Goal: Transaction & Acquisition: Subscribe to service/newsletter

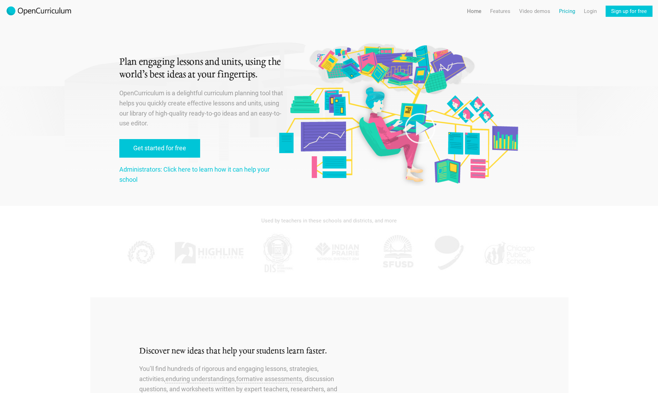
click at [565, 12] on link "Pricing" at bounding box center [567, 11] width 16 height 11
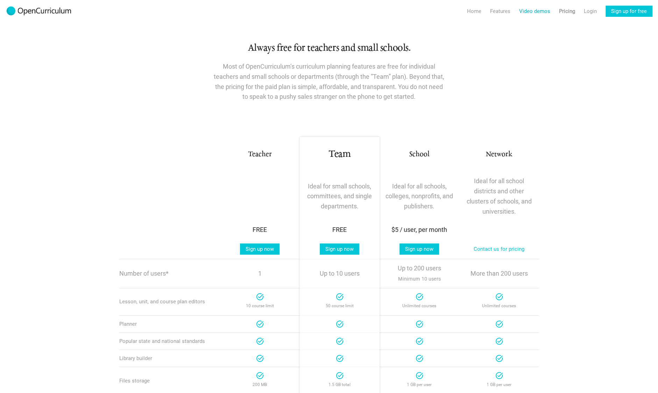
click at [539, 14] on link "Video demos" at bounding box center [534, 11] width 31 height 11
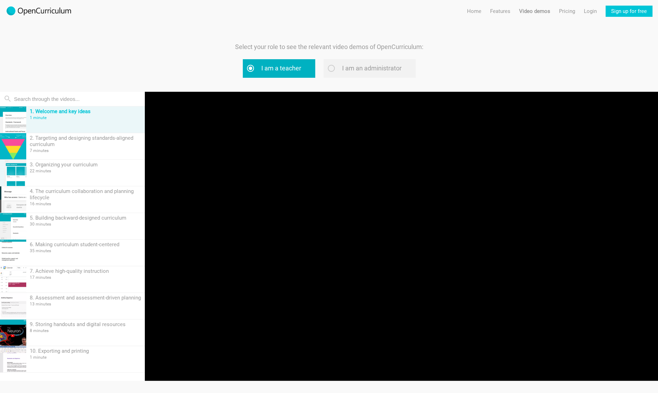
click at [278, 63] on label "I am a teacher" at bounding box center [279, 68] width 72 height 19
click at [261, 66] on input "I am a teacher" at bounding box center [259, 68] width 5 height 5
radio input "true"
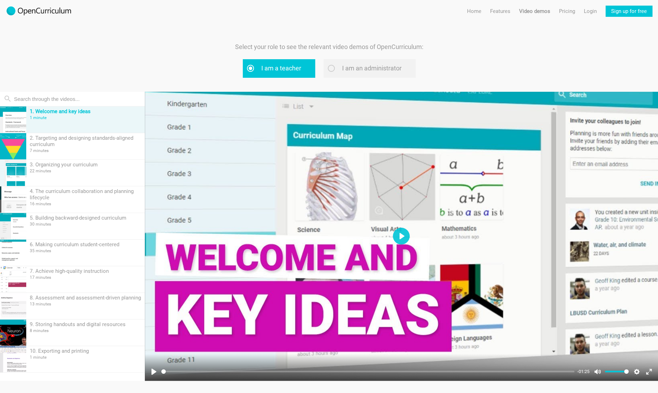
click at [393, 226] on div at bounding box center [401, 236] width 513 height 289
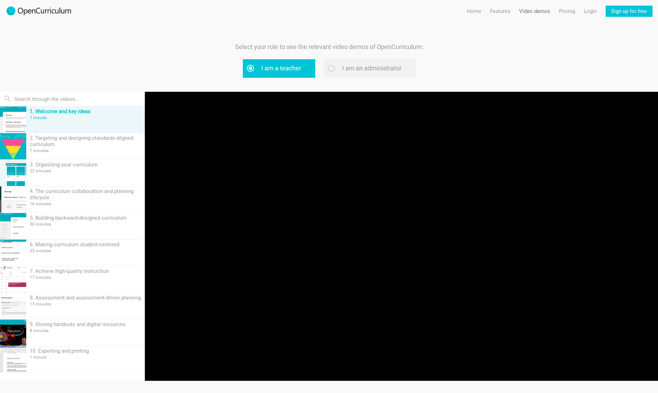
type input "99.93"
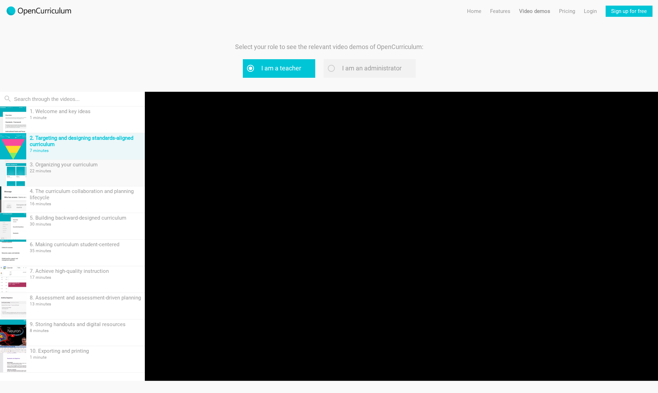
type input "10.16"
click at [75, 172] on div "22 minutes" at bounding box center [86, 170] width 112 height 5
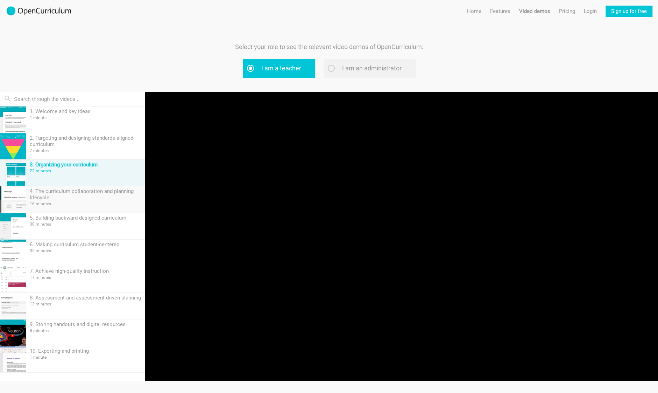
type input "9.74"
click at [83, 197] on div "4. The curriculum collaboration and planning lifecycle" at bounding box center [86, 194] width 112 height 13
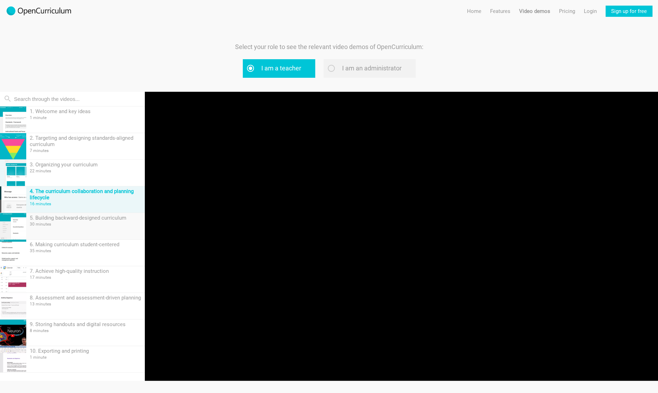
type input "0.34"
click at [77, 225] on div "30 minutes" at bounding box center [86, 223] width 112 height 5
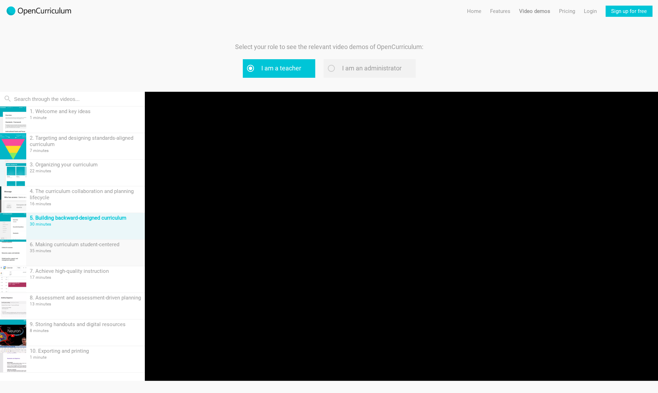
type input "0.24"
click at [77, 245] on div "6. Making curriculum student-centered" at bounding box center [86, 244] width 112 height 6
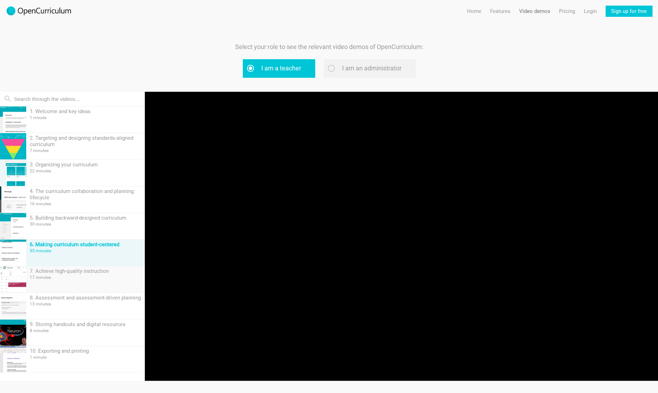
type input "0.07"
click at [78, 276] on div "17 minutes" at bounding box center [86, 277] width 112 height 5
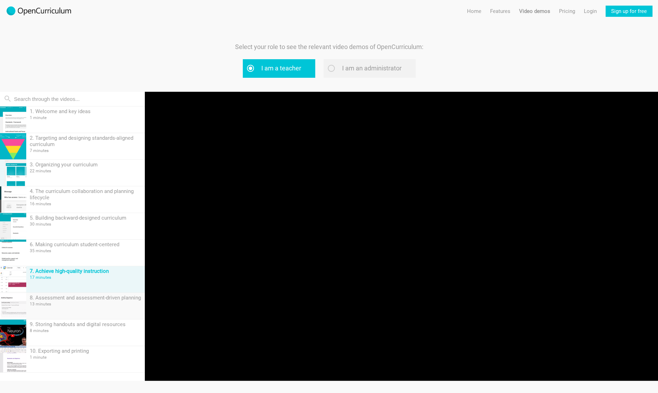
type input "0.35"
click at [94, 301] on div "13 minutes" at bounding box center [86, 303] width 112 height 5
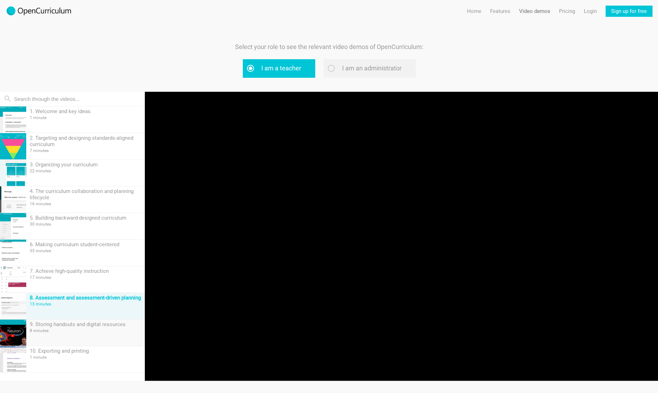
type input "2.15"
click at [80, 324] on div "9. Storing handouts and digital resources" at bounding box center [86, 324] width 112 height 6
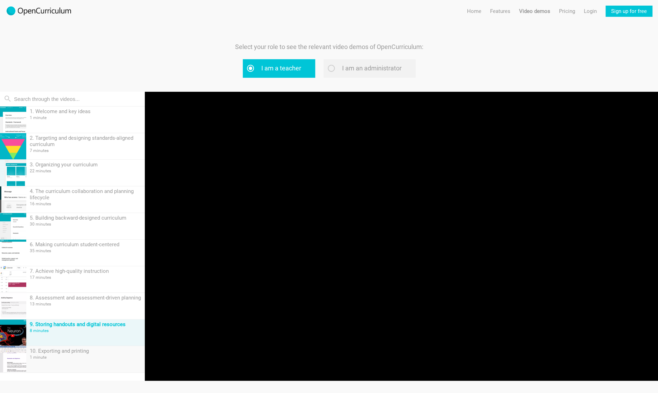
type input "1.16"
click at [83, 352] on div "10. Exporting and printing" at bounding box center [86, 350] width 112 height 6
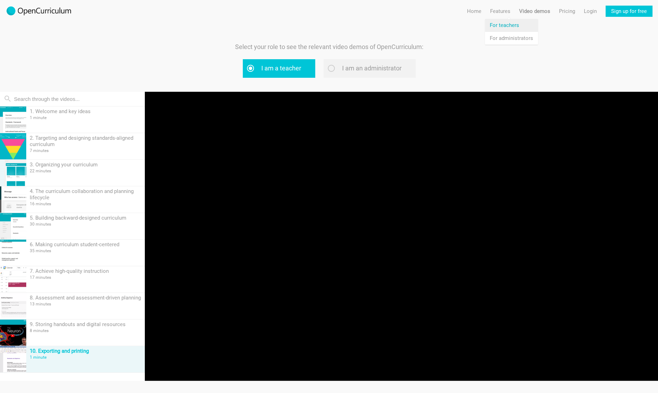
type input "57.73"
click at [509, 25] on link "Features For teachers" at bounding box center [511, 25] width 53 height 13
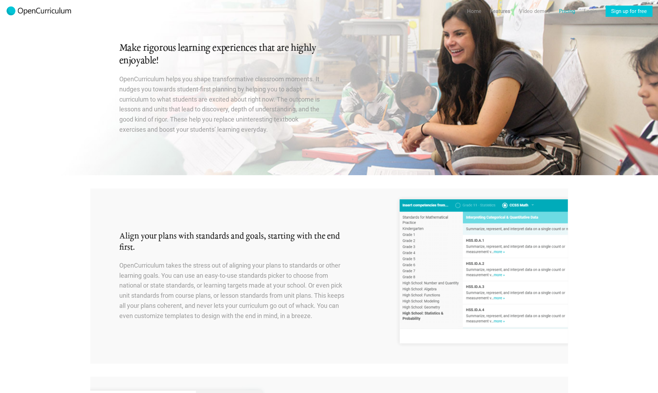
click at [566, 9] on link "Pricing" at bounding box center [567, 11] width 16 height 11
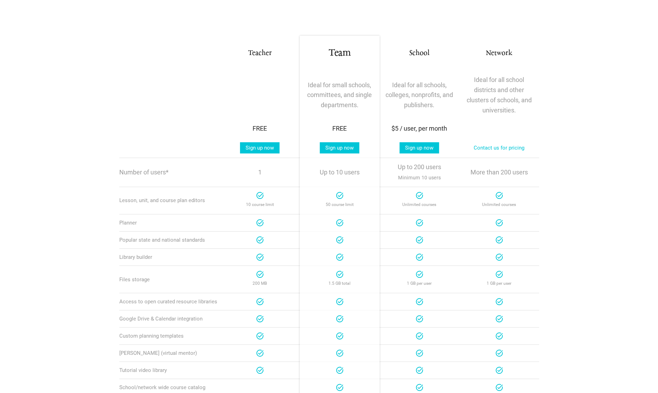
scroll to position [105, 0]
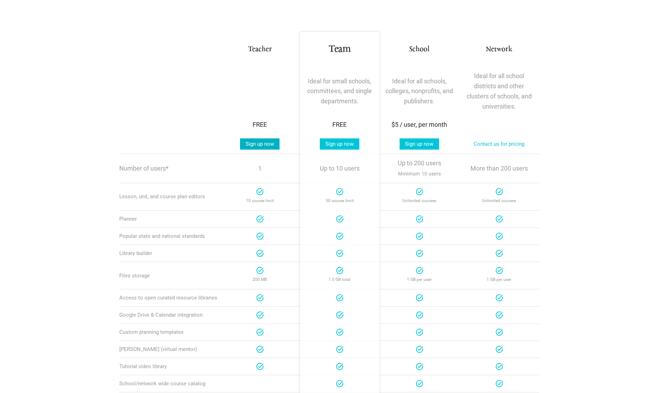
click at [262, 145] on link "Sign up now" at bounding box center [260, 143] width 40 height 11
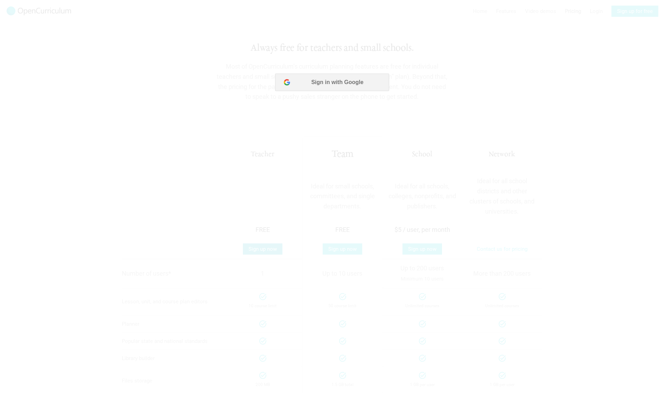
scroll to position [0, 0]
click at [344, 78] on button "Sign in with Google" at bounding box center [332, 81] width 114 height 17
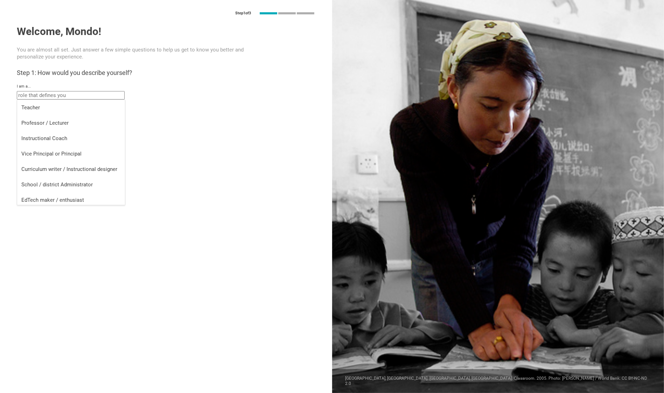
click at [116, 97] on input "text" at bounding box center [71, 95] width 108 height 8
click at [99, 108] on div "Teacher" at bounding box center [70, 107] width 99 height 7
type input "Teacher"
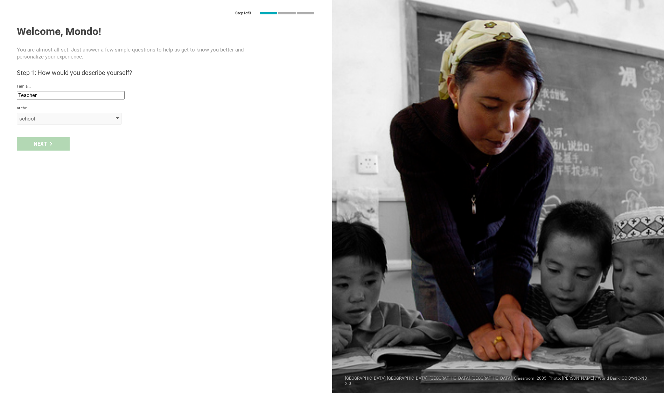
click at [72, 117] on div "school" at bounding box center [59, 118] width 80 height 7
click at [86, 134] on div "school" at bounding box center [69, 132] width 97 height 7
click at [80, 135] on input "text" at bounding box center [71, 135] width 108 height 8
type input "test school of learning"
click at [55, 158] on div "Next" at bounding box center [43, 158] width 53 height 13
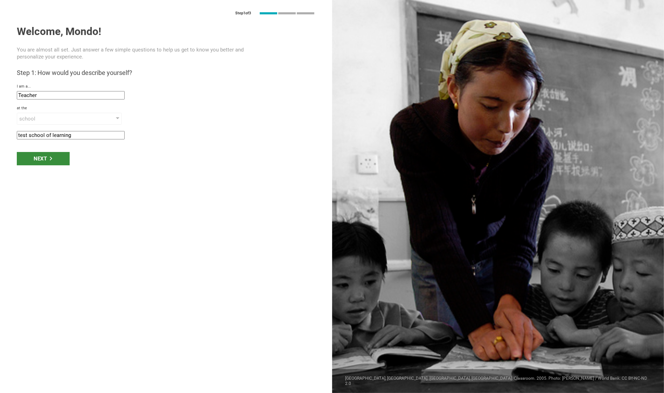
type input "[GEOGRAPHIC_DATA], [US_STATE]"
click at [63, 180] on div "Next" at bounding box center [43, 180] width 53 height 13
click at [45, 178] on div "Next" at bounding box center [43, 180] width 53 height 13
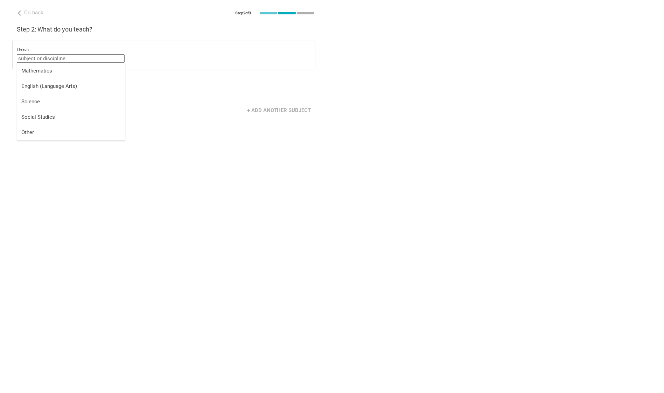
click at [75, 58] on input "text" at bounding box center [71, 58] width 108 height 8
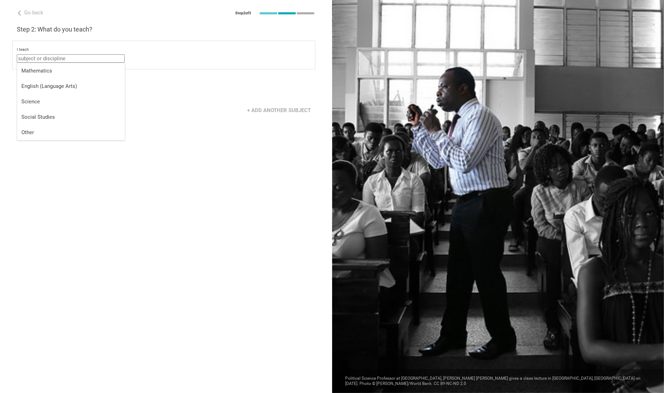
click at [75, 58] on input "text" at bounding box center [71, 58] width 108 height 8
click at [168, 74] on div "Go back Step 2 of 3 Welcome, Mondo! You are almost all set. Just answer a few s…" at bounding box center [166, 196] width 332 height 393
click at [62, 92] on div "Next" at bounding box center [43, 88] width 53 height 13
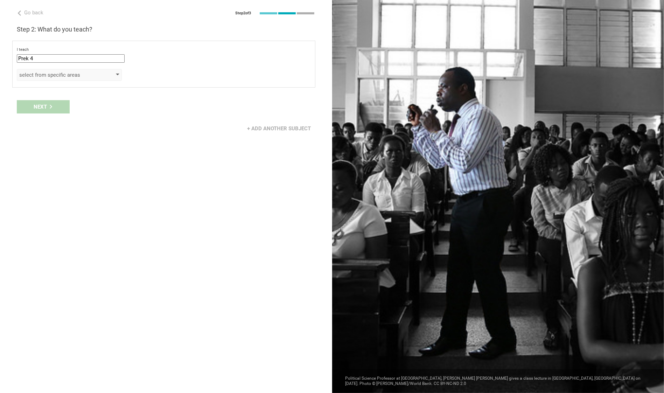
click at [82, 71] on div "select from specific areas" at bounding box center [69, 75] width 105 height 12
click at [107, 75] on div "select from specific areas" at bounding box center [69, 75] width 105 height 12
click at [78, 77] on div "select from specific areas" at bounding box center [59, 74] width 80 height 7
click at [123, 104] on div "Next" at bounding box center [166, 107] width 332 height 22
click at [61, 76] on div "select from specific areas" at bounding box center [59, 74] width 80 height 7
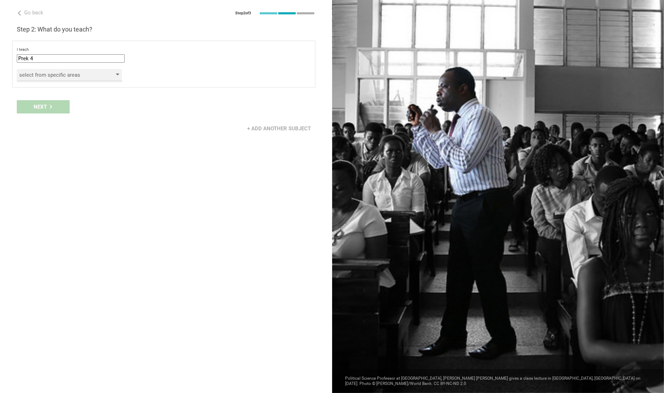
click at [61, 76] on div "select from specific areas" at bounding box center [59, 74] width 80 height 7
click at [92, 132] on div "+ Add another subject" at bounding box center [166, 129] width 332 height 22
click at [54, 71] on div "select from specific areas" at bounding box center [59, 74] width 80 height 7
click at [44, 72] on div "select from specific areas" at bounding box center [59, 74] width 80 height 7
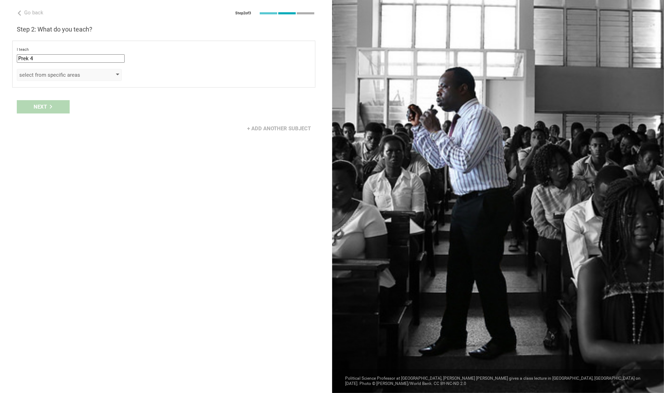
click at [44, 72] on div "select from specific areas" at bounding box center [59, 74] width 80 height 7
click at [45, 56] on input "Prek 4" at bounding box center [71, 58] width 108 height 8
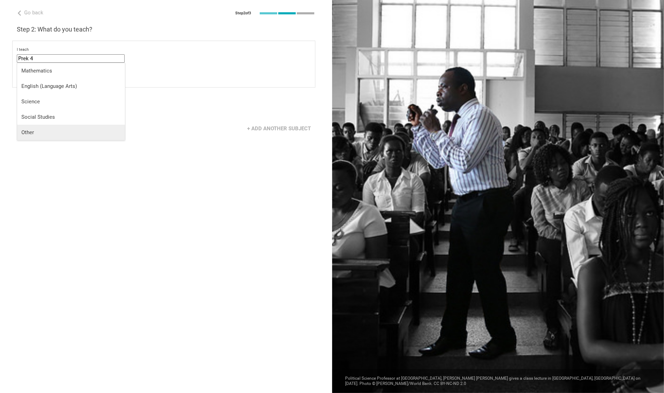
click at [45, 125] on li "Other" at bounding box center [71, 132] width 108 height 15
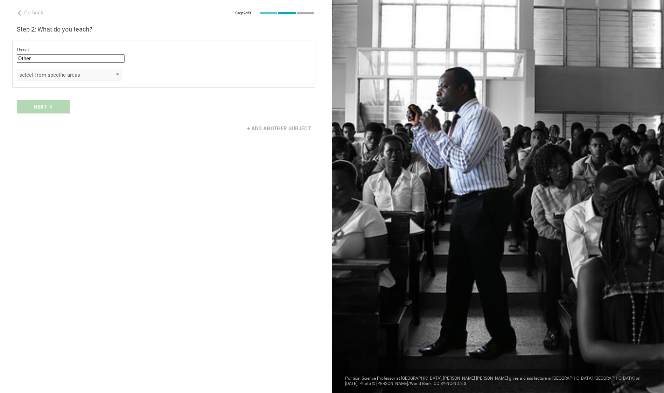
click at [58, 76] on div "select from specific areas" at bounding box center [59, 74] width 80 height 7
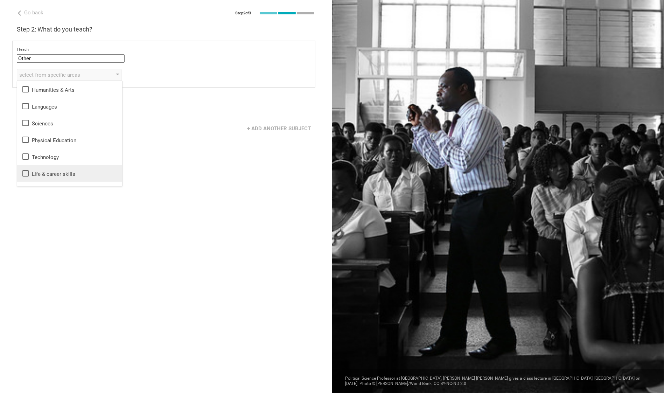
scroll to position [13, 0]
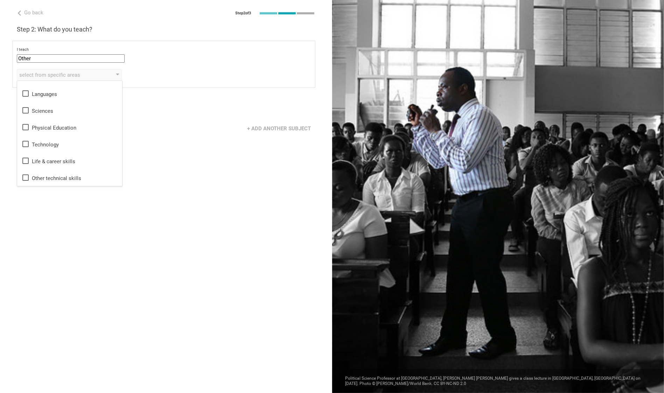
click at [80, 57] on input "Other" at bounding box center [71, 58] width 108 height 8
click at [81, 47] on div "I teach" at bounding box center [164, 49] width 294 height 5
click at [57, 75] on div "select from specific areas" at bounding box center [59, 74] width 80 height 7
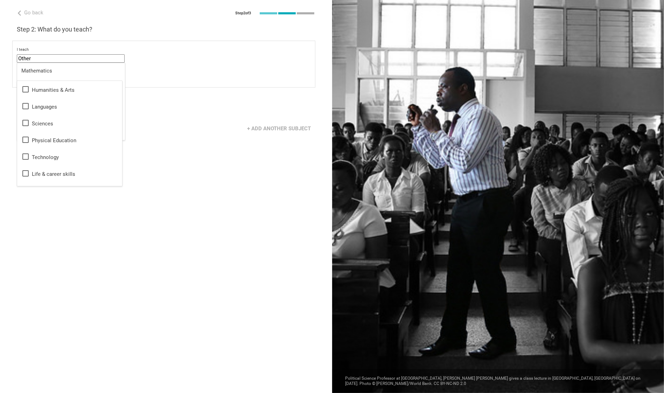
click at [87, 58] on input "Other" at bounding box center [71, 58] width 108 height 8
click at [74, 86] on div "English (Language Arts)" at bounding box center [70, 86] width 99 height 7
type input "English (Language Arts)"
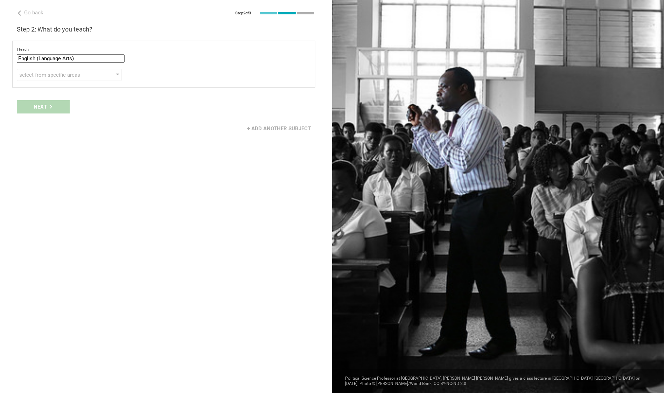
click at [161, 93] on div "Go back Step 2 of 3 Welcome, Mondo! You are almost all set. Just answer a few s…" at bounding box center [166, 196] width 332 height 393
click at [96, 76] on div "select from specific areas" at bounding box center [59, 74] width 80 height 7
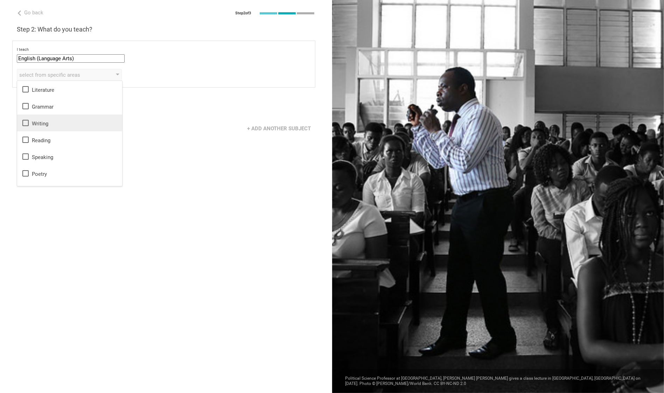
click at [26, 120] on icon at bounding box center [25, 123] width 6 height 6
click at [28, 140] on icon at bounding box center [25, 139] width 6 height 6
click at [184, 100] on div "Next" at bounding box center [166, 107] width 332 height 22
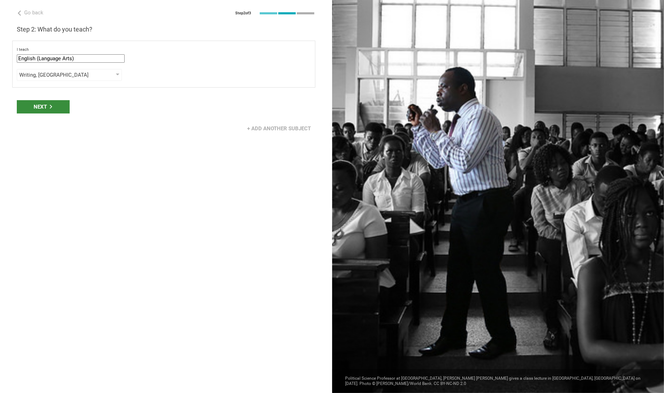
click at [41, 108] on div "Next" at bounding box center [43, 106] width 53 height 13
click at [49, 101] on div "Grade" at bounding box center [59, 100] width 80 height 7
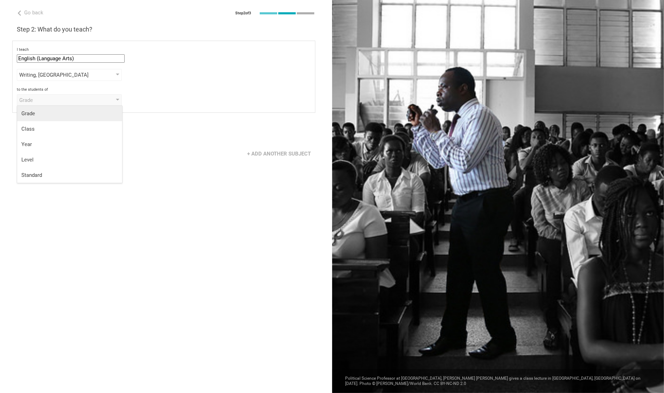
click at [59, 116] on div "Grade" at bounding box center [69, 113] width 97 height 7
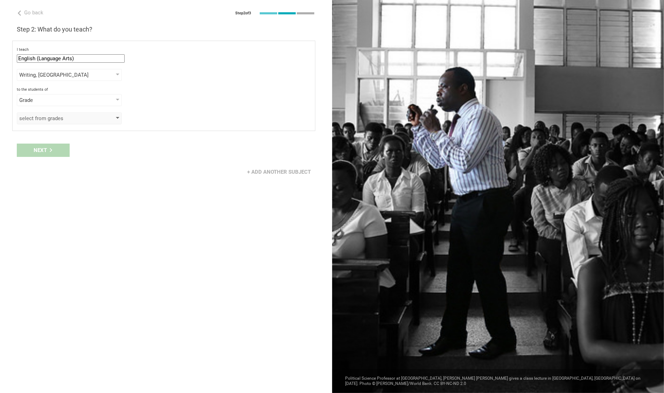
click at [67, 121] on div "select from grades" at bounding box center [69, 118] width 105 height 12
click at [80, 105] on div "Grade" at bounding box center [69, 100] width 105 height 12
click at [60, 142] on div "Year" at bounding box center [69, 144] width 97 height 7
click at [57, 112] on div "select from grades" at bounding box center [69, 118] width 105 height 12
click at [61, 98] on div "Year" at bounding box center [59, 100] width 80 height 7
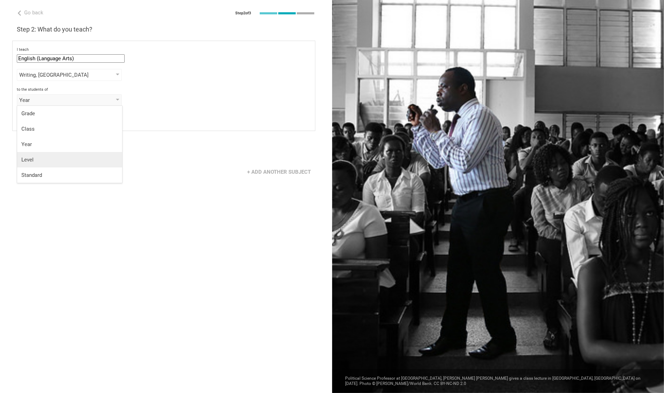
click at [64, 161] on div "Level" at bounding box center [69, 159] width 97 height 7
click at [64, 117] on div "select from grades" at bounding box center [59, 118] width 80 height 7
click at [74, 97] on div "Level" at bounding box center [59, 100] width 80 height 7
click at [65, 168] on li "Standard" at bounding box center [69, 174] width 105 height 15
click at [65, 120] on div "select from grades" at bounding box center [59, 118] width 80 height 7
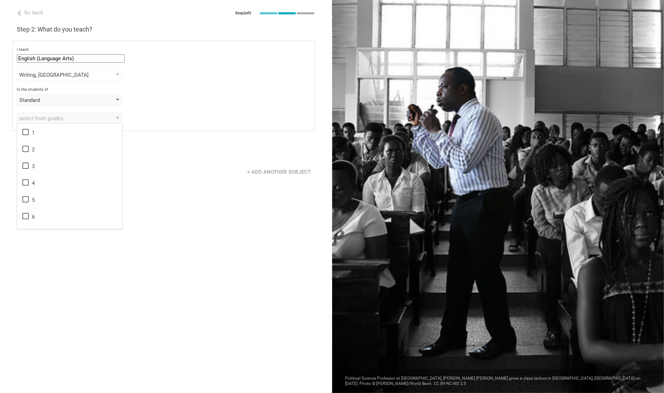
click at [77, 97] on div "Standard" at bounding box center [59, 100] width 80 height 7
click at [64, 117] on div "Grade" at bounding box center [69, 113] width 97 height 7
click at [64, 117] on div "select from grades" at bounding box center [59, 118] width 80 height 7
drag, startPoint x: 126, startPoint y: 110, endPoint x: 138, endPoint y: 110, distance: 11.9
click at [138, 110] on div "I teach English (Language Arts) Mathematics English (Language Arts) Science Soc…" at bounding box center [163, 86] width 303 height 90
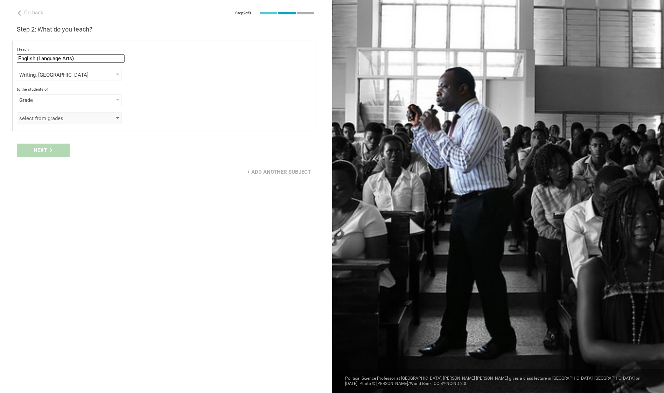
click at [63, 115] on div "select from grades" at bounding box center [59, 118] width 80 height 7
click at [48, 132] on div "1" at bounding box center [69, 132] width 97 height 8
click at [177, 144] on div "Next" at bounding box center [166, 150] width 332 height 22
click at [51, 151] on div "Next" at bounding box center [43, 149] width 53 height 13
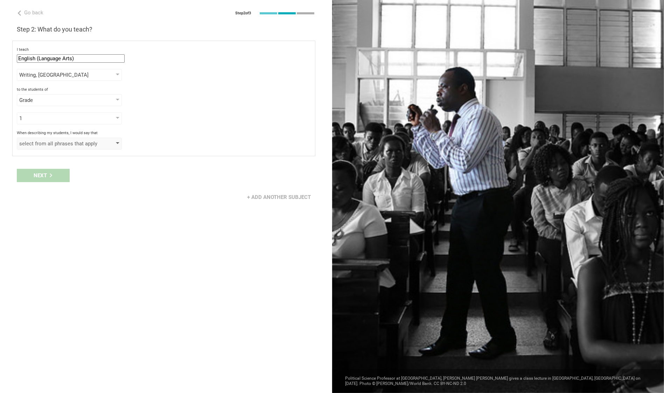
click at [59, 141] on div "select from all phrases that apply" at bounding box center [59, 143] width 80 height 7
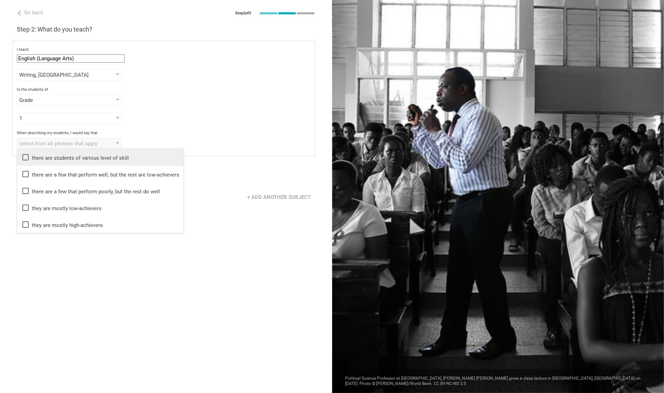
click at [64, 161] on li "there are students of various level of skill" at bounding box center [100, 157] width 166 height 17
click at [186, 135] on div "When describing my students, I would say that there are students of various lev…" at bounding box center [164, 140] width 294 height 19
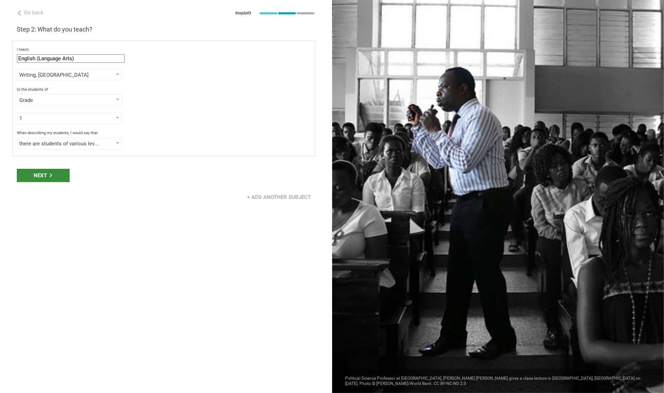
click at [42, 169] on div "Next" at bounding box center [43, 175] width 53 height 13
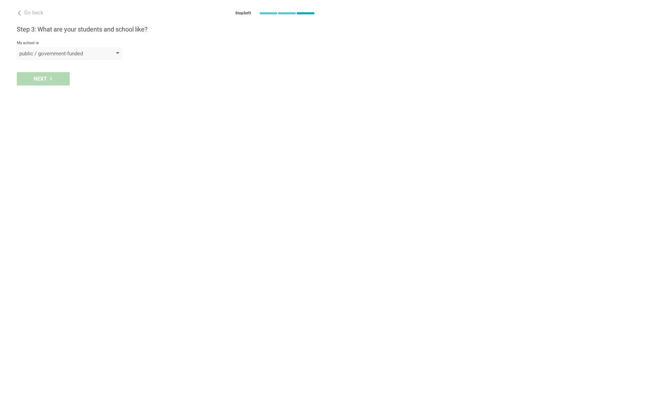
click at [87, 56] on div "public / government-funded" at bounding box center [59, 53] width 80 height 7
click at [63, 84] on div "private" at bounding box center [69, 82] width 97 height 7
click at [73, 78] on div "select from a bunch of systems" at bounding box center [59, 78] width 80 height 7
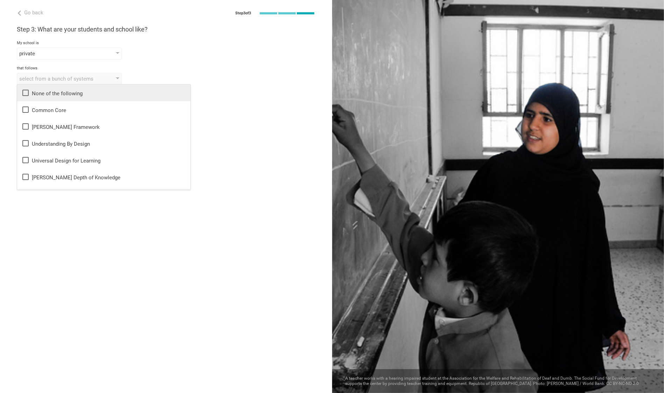
click at [74, 96] on div "None of the following" at bounding box center [103, 93] width 165 height 8
click at [153, 70] on div "that follows" at bounding box center [166, 68] width 298 height 5
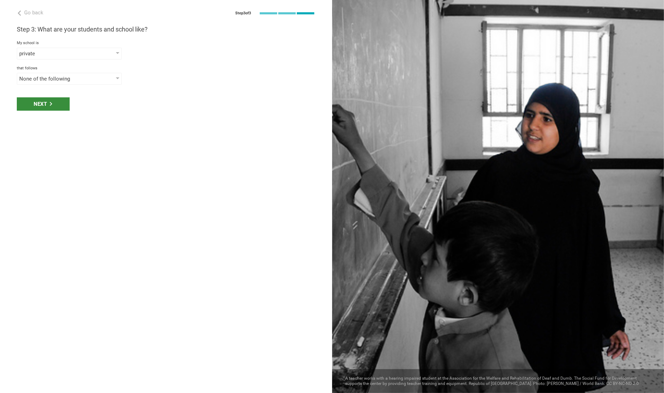
click at [65, 107] on div "Next" at bounding box center [43, 103] width 53 height 13
click at [69, 101] on div "select phrases that describe your student population" at bounding box center [59, 103] width 80 height 7
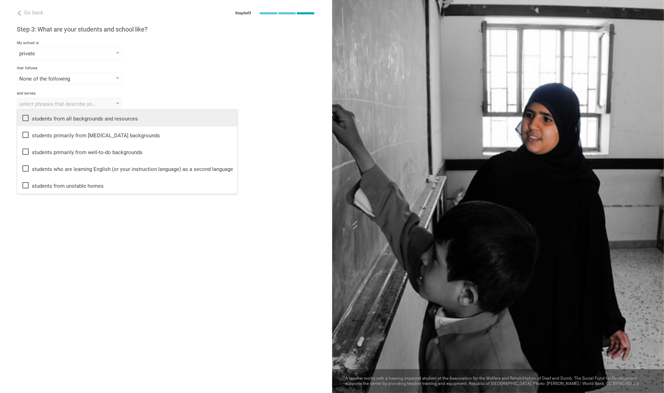
click at [48, 120] on div "students from all backgrounds and resources" at bounding box center [127, 118] width 212 height 8
click at [164, 104] on div "students from all backgrounds and resources students from all backgrounds and r…" at bounding box center [166, 104] width 298 height 12
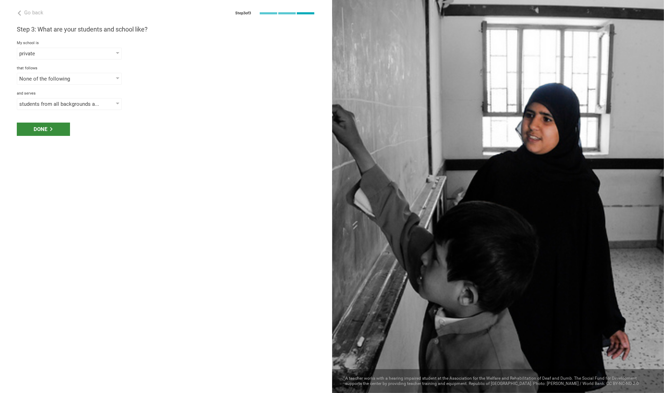
click at [56, 132] on div "Done" at bounding box center [43, 128] width 53 height 13
